Goal: Entertainment & Leisure: Consume media (video, audio)

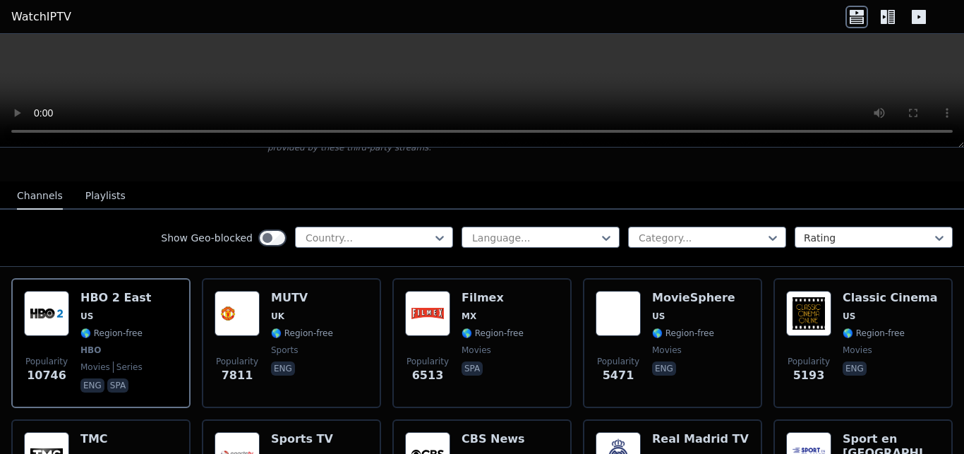
scroll to position [178, 0]
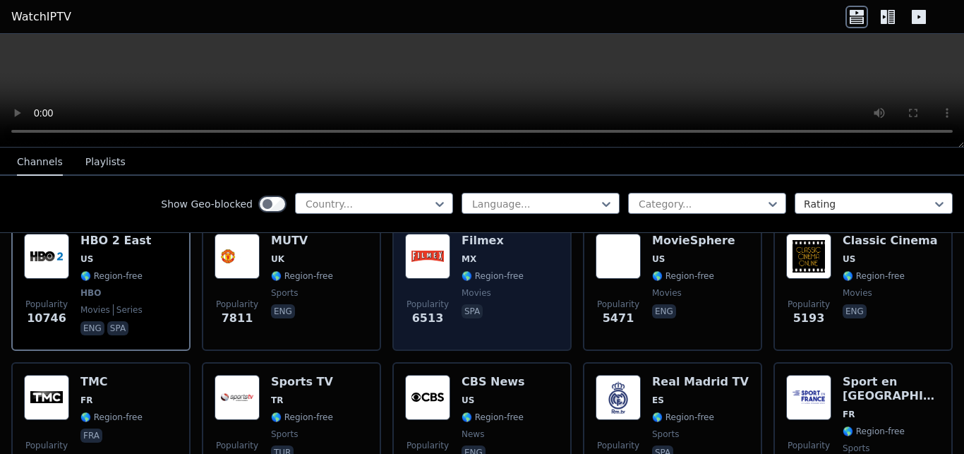
click at [433, 255] on img at bounding box center [427, 256] width 45 height 45
click at [434, 251] on img at bounding box center [427, 256] width 45 height 45
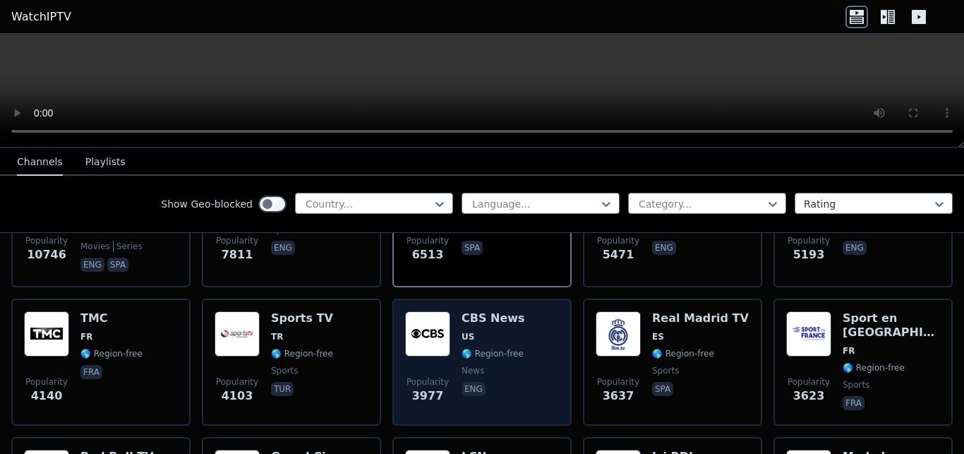
scroll to position [267, 0]
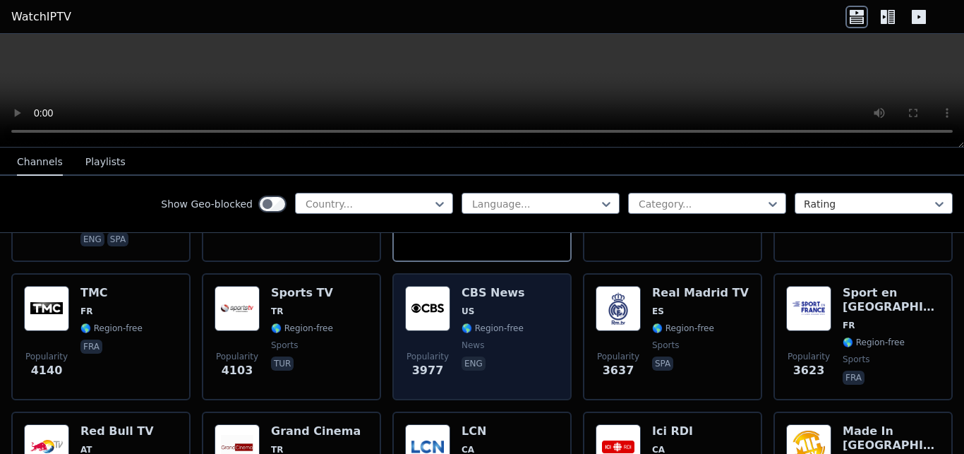
click at [419, 311] on img at bounding box center [427, 308] width 45 height 45
click at [426, 311] on img at bounding box center [427, 308] width 45 height 45
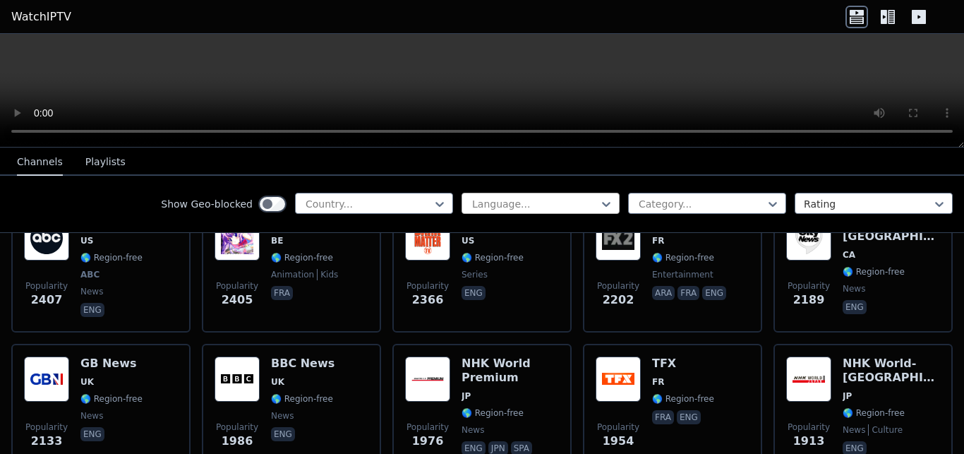
scroll to position [801, 0]
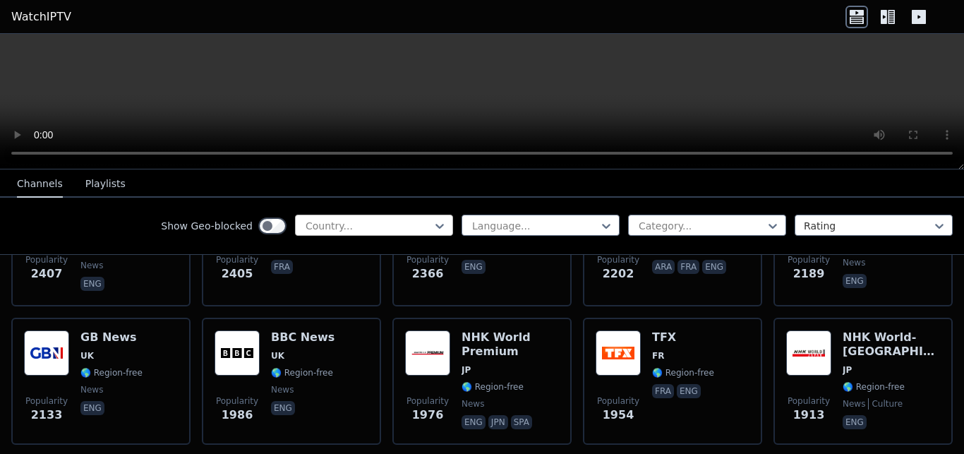
click at [320, 221] on div at bounding box center [368, 226] width 128 height 14
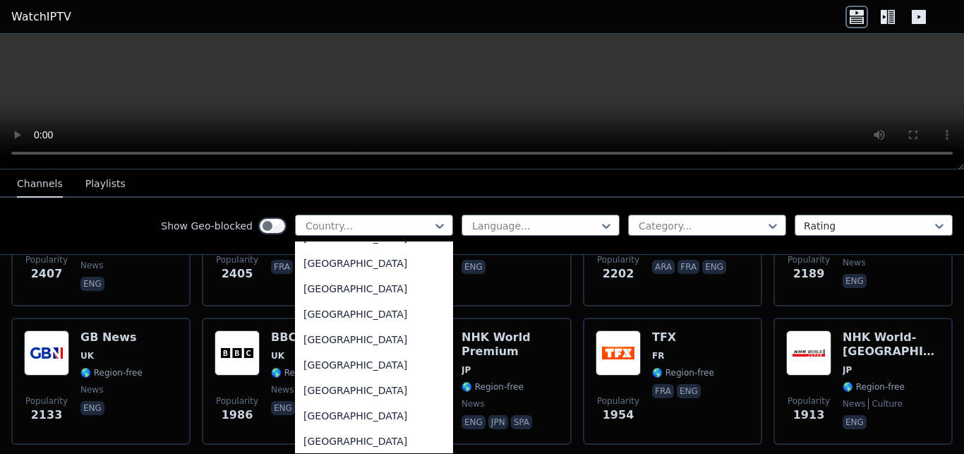
scroll to position [3558, 0]
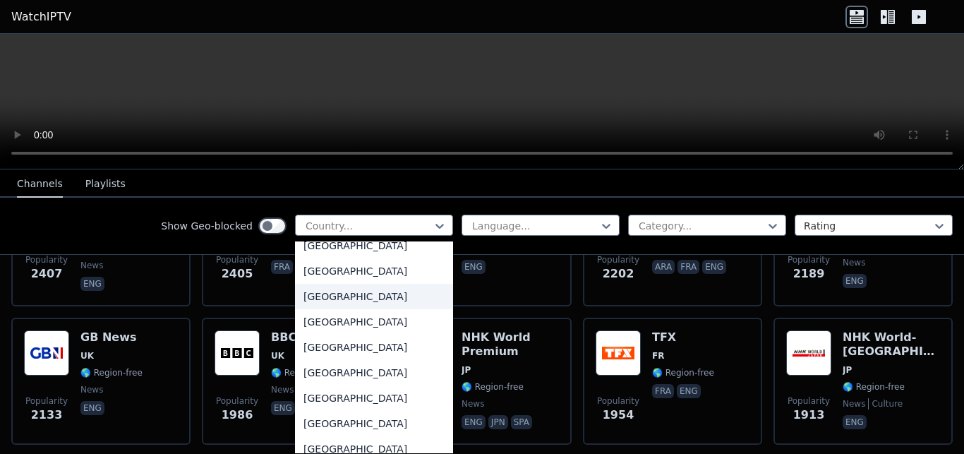
click at [371, 297] on div "[GEOGRAPHIC_DATA]" at bounding box center [374, 296] width 158 height 25
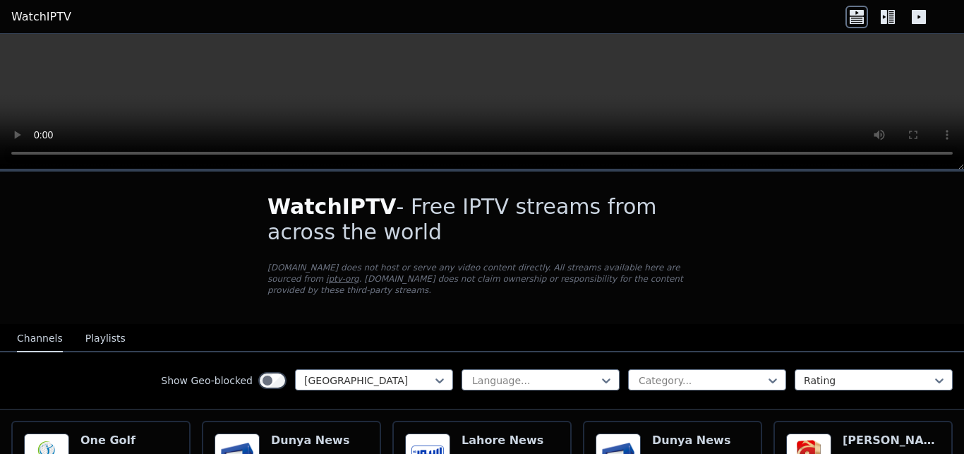
scroll to position [178, 0]
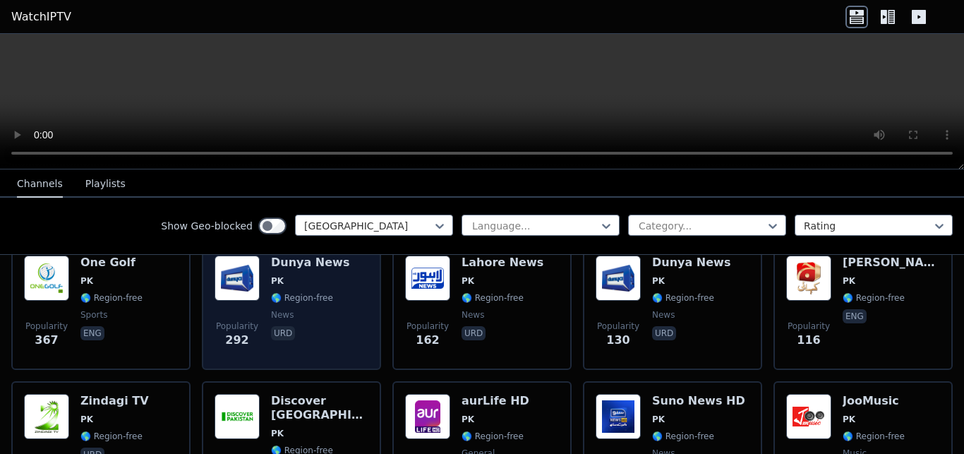
click at [289, 292] on span "🌎 Region-free" at bounding box center [302, 297] width 62 height 11
